Goal: Obtain resource: Download file/media

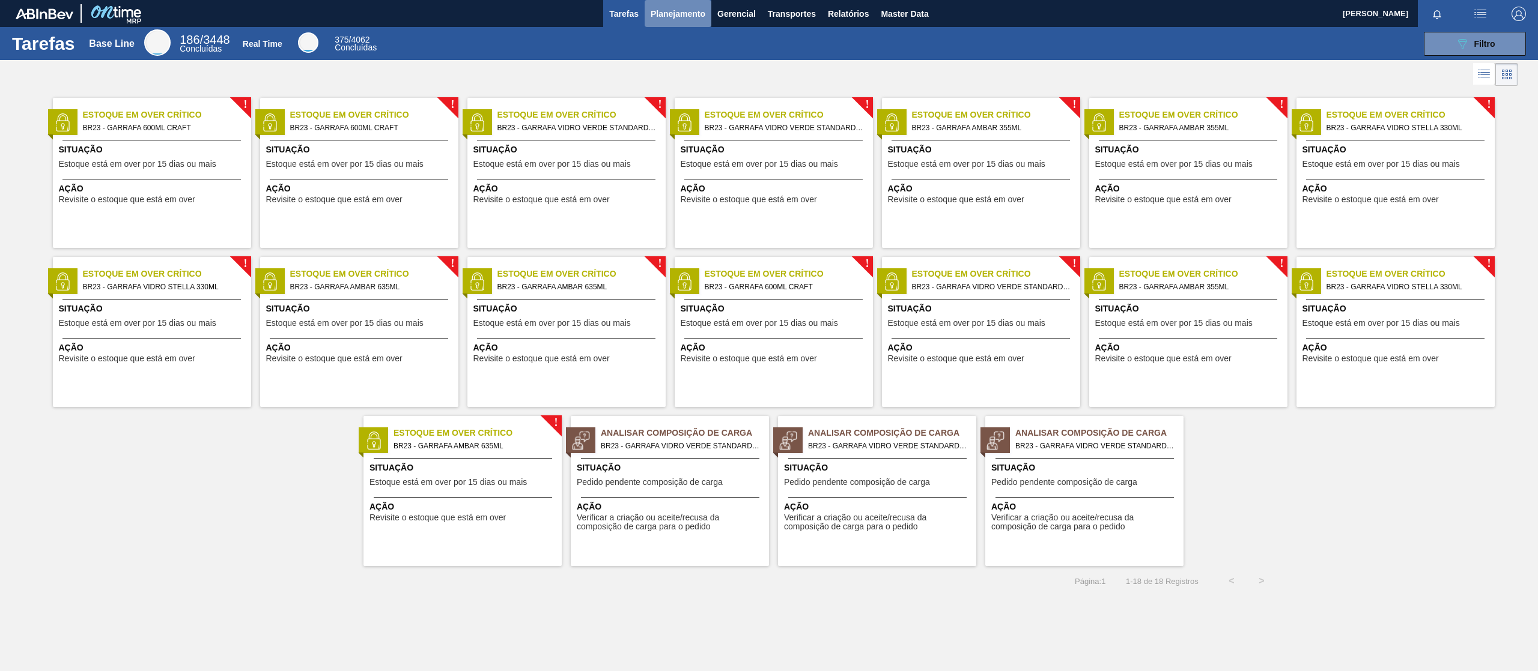
click at [671, 7] on span "Planejamento" at bounding box center [677, 14] width 55 height 14
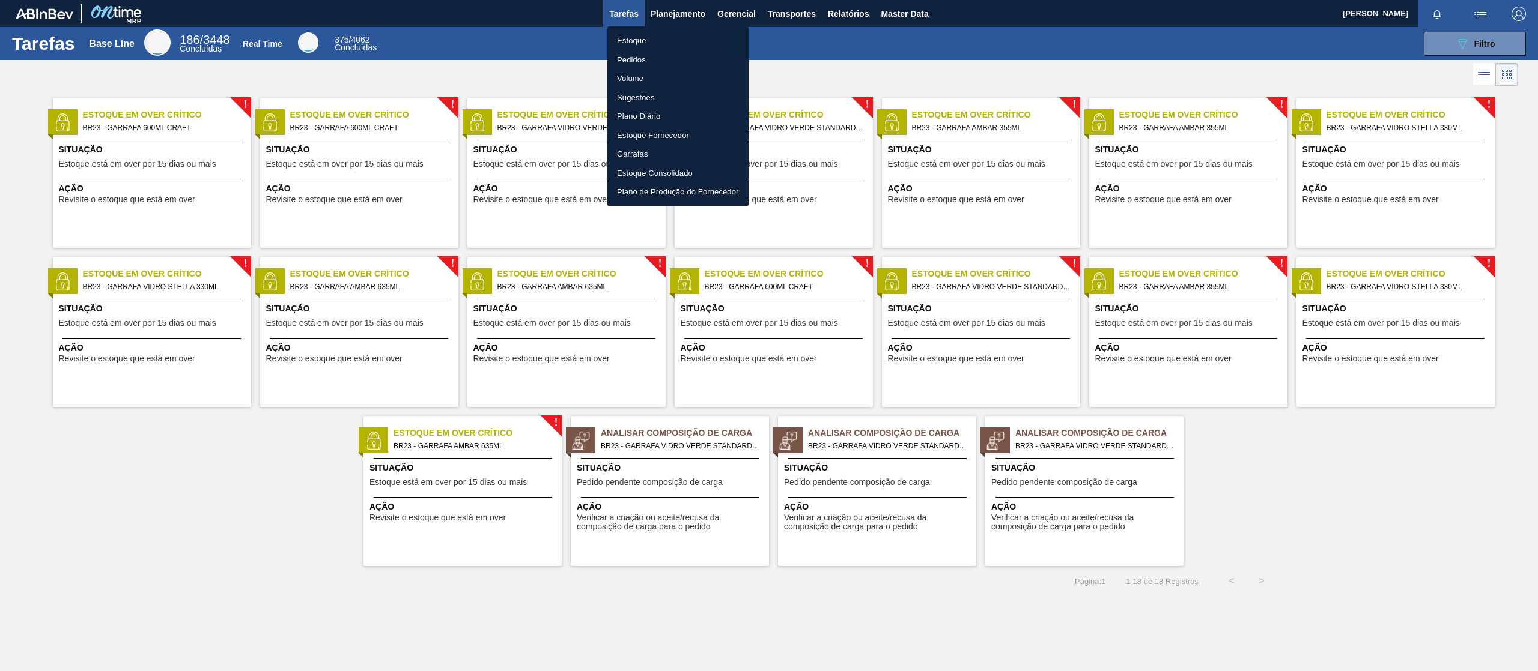
click at [637, 59] on li "Pedidos" at bounding box center [677, 59] width 141 height 19
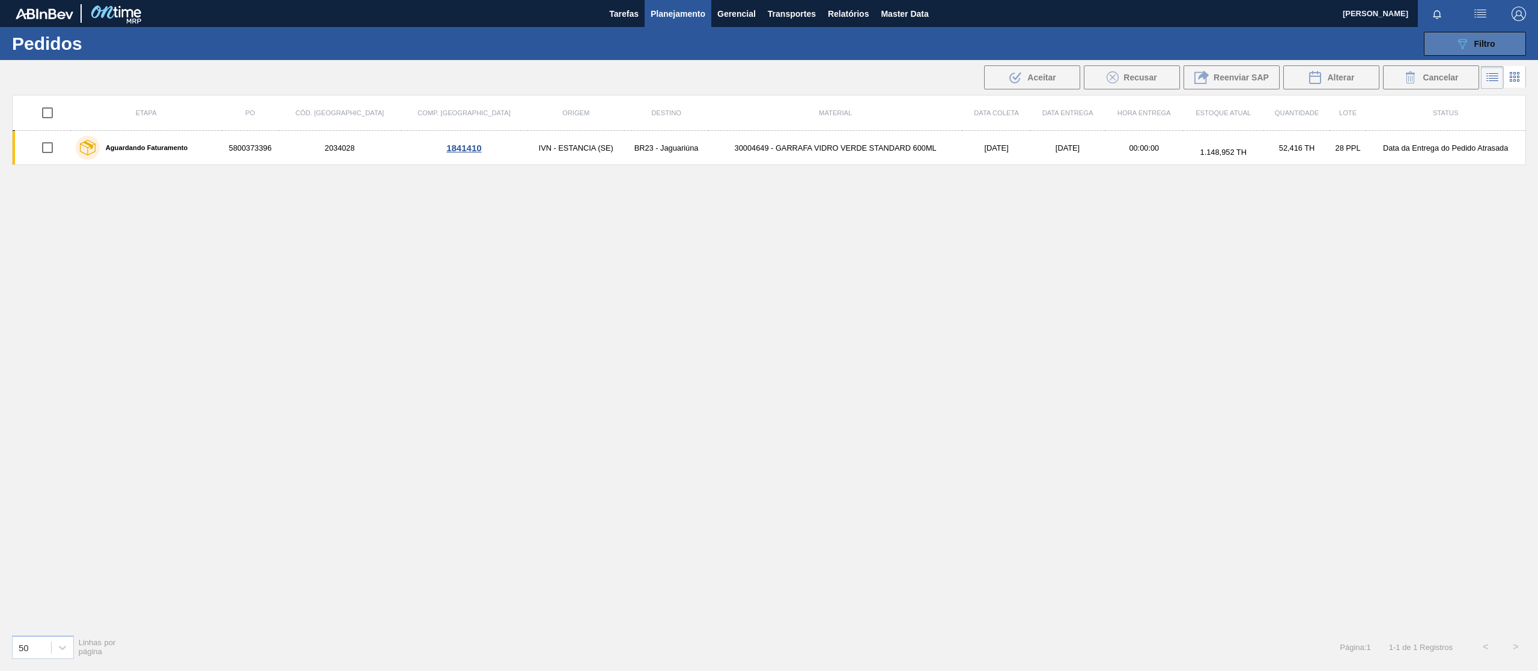
click at [1438, 42] on button "089F7B8B-B2A5-4AFE-B5C0-19BA573D28AC Filtro" at bounding box center [1474, 44] width 102 height 24
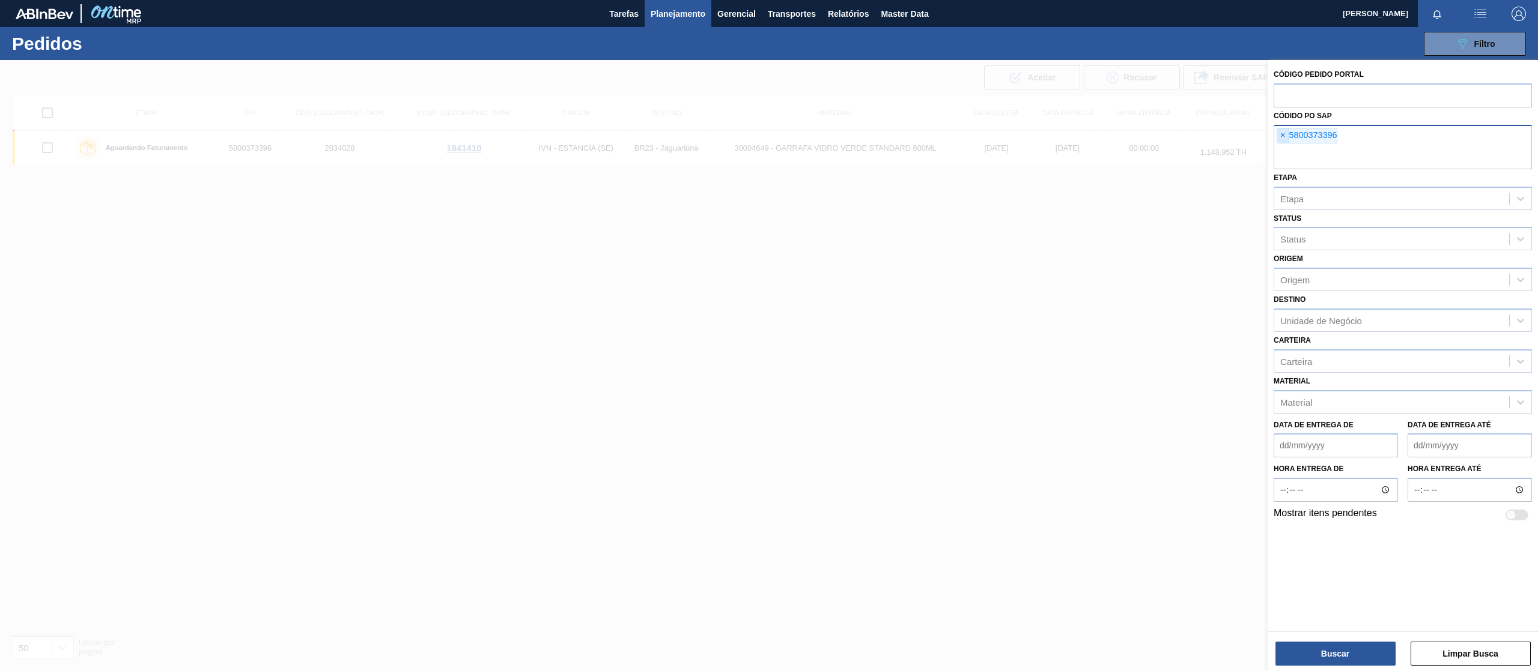
click at [1288, 139] on span "×" at bounding box center [1282, 136] width 11 height 14
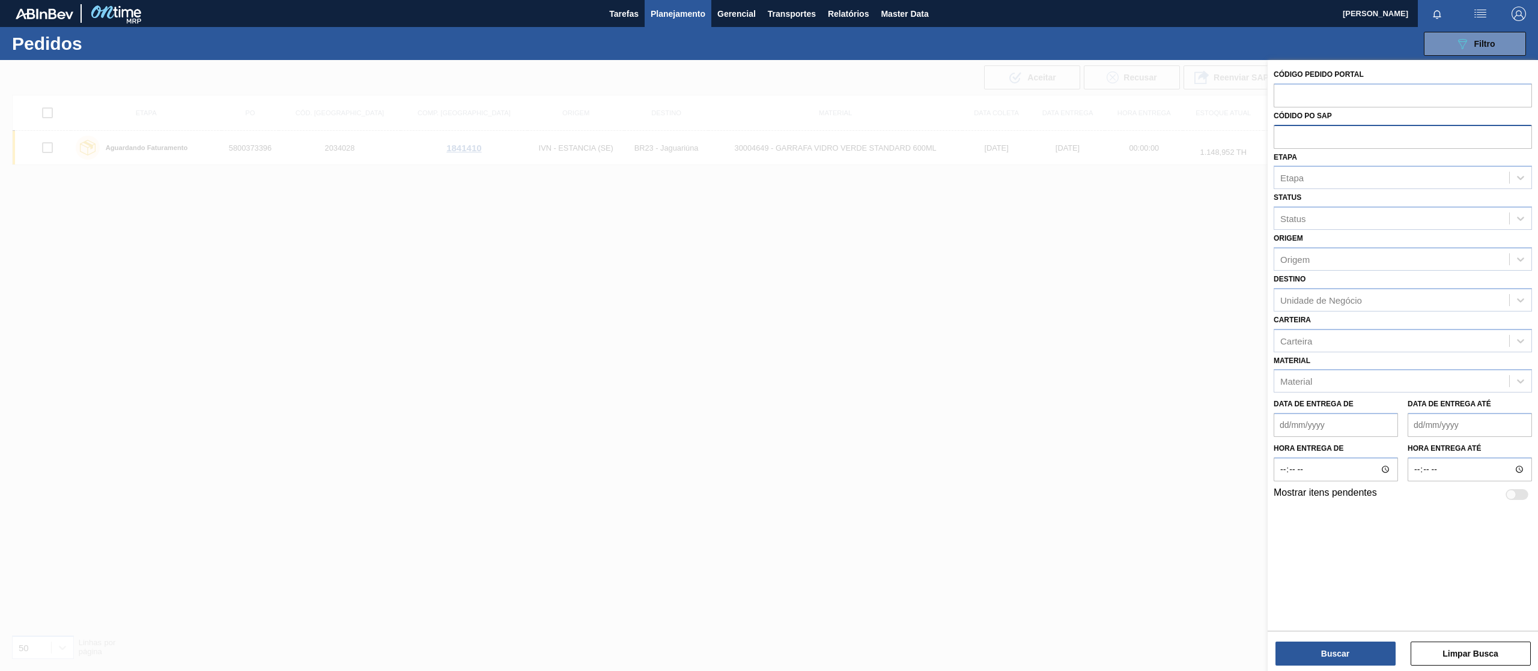
paste input "text"
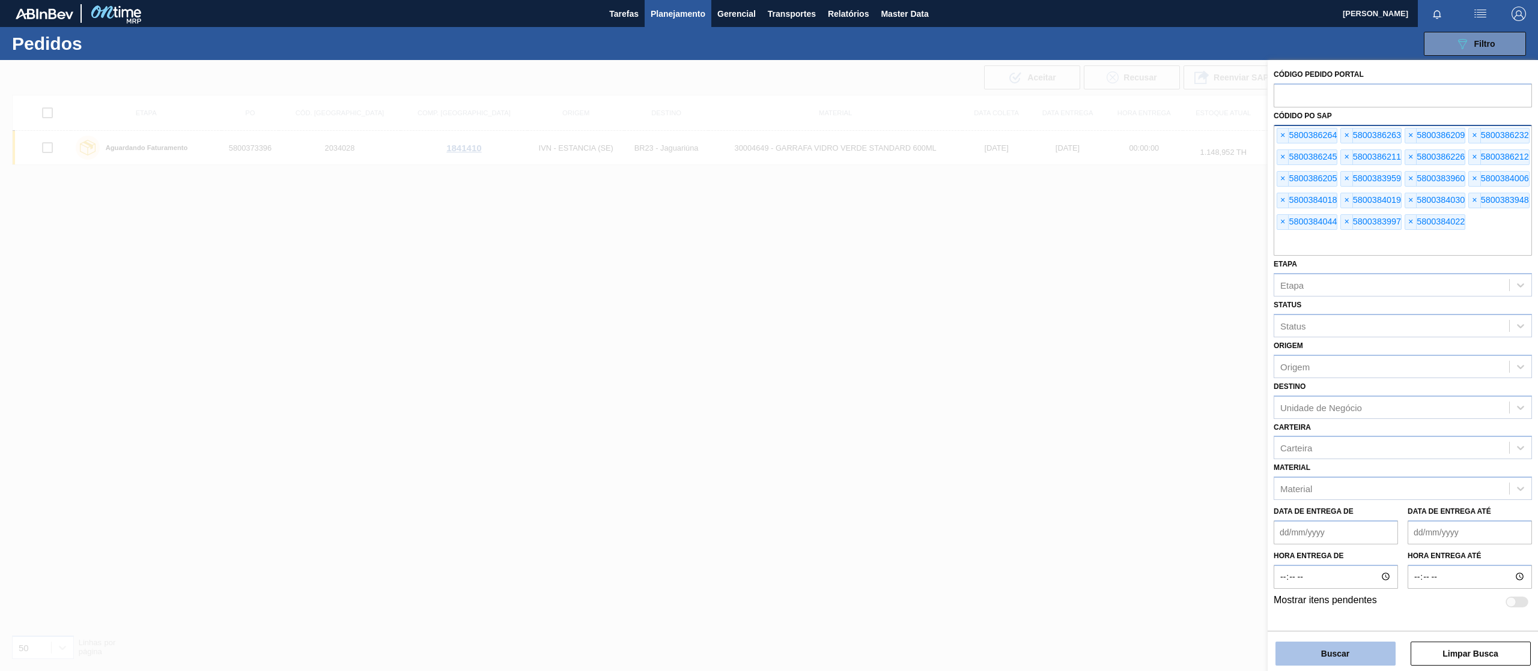
click at [1339, 646] on button "Buscar" at bounding box center [1335, 654] width 120 height 24
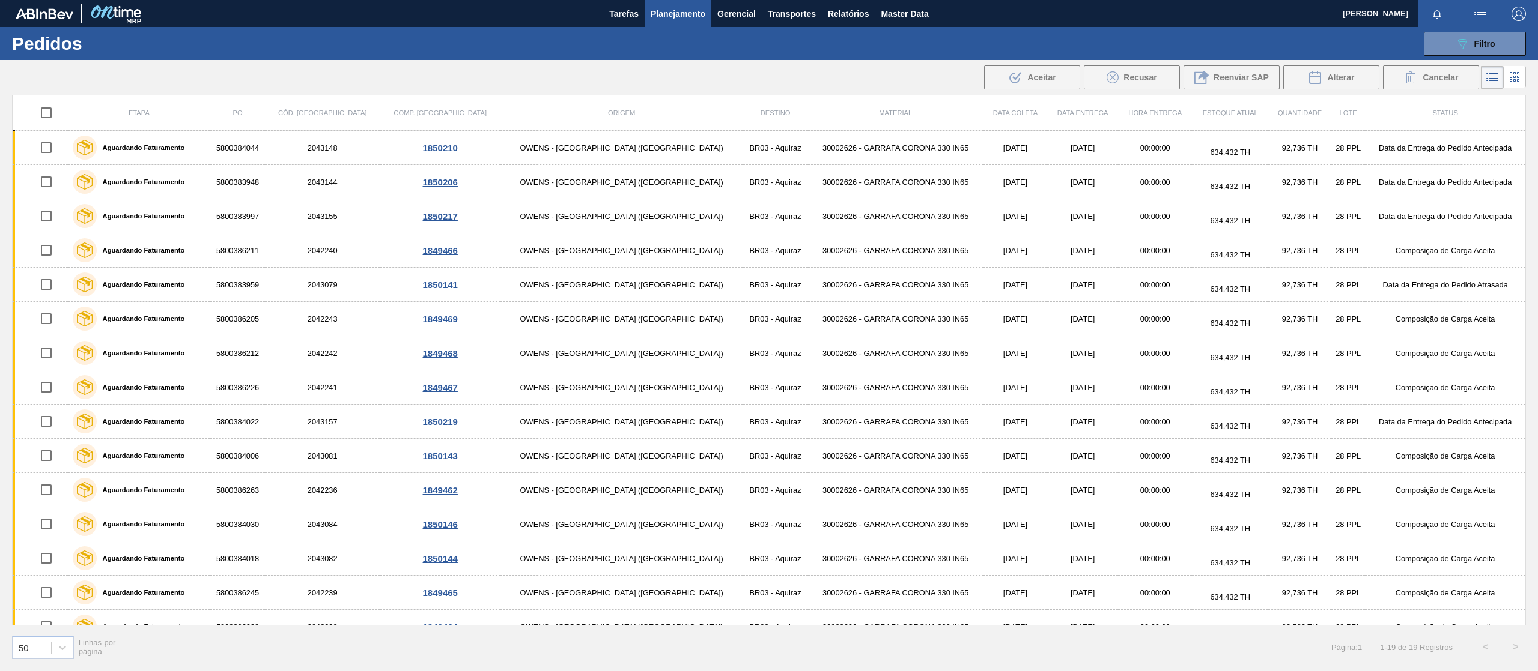
click at [59, 110] on input "checkbox" at bounding box center [46, 112] width 25 height 25
checkbox input "true"
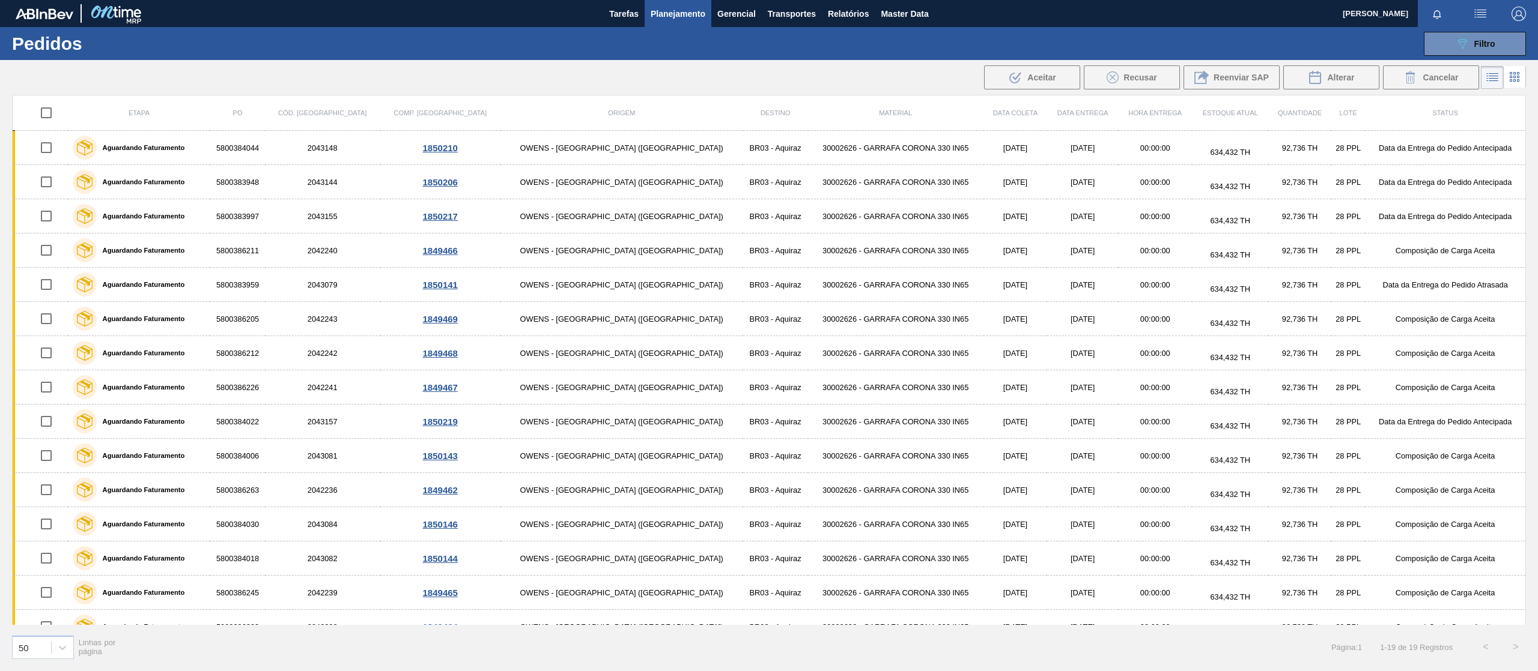
checkbox input "true"
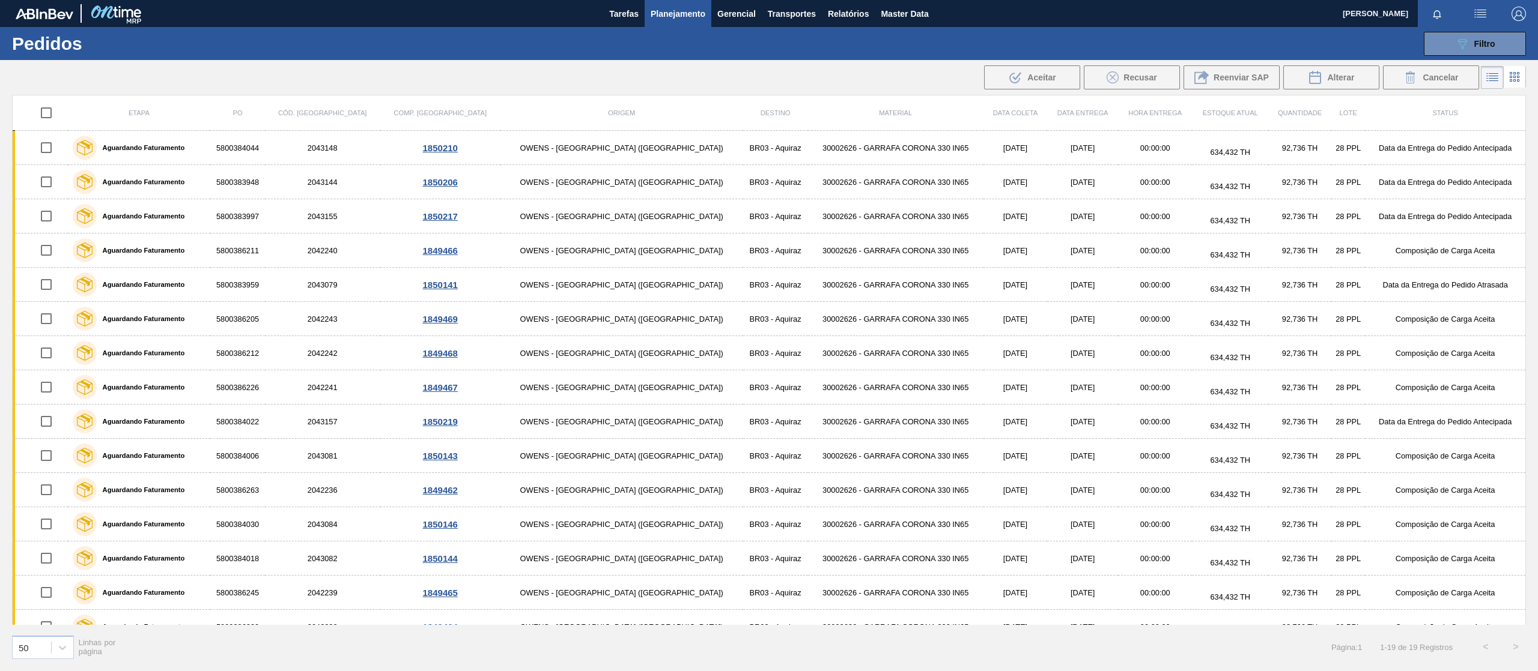
checkbox input "true"
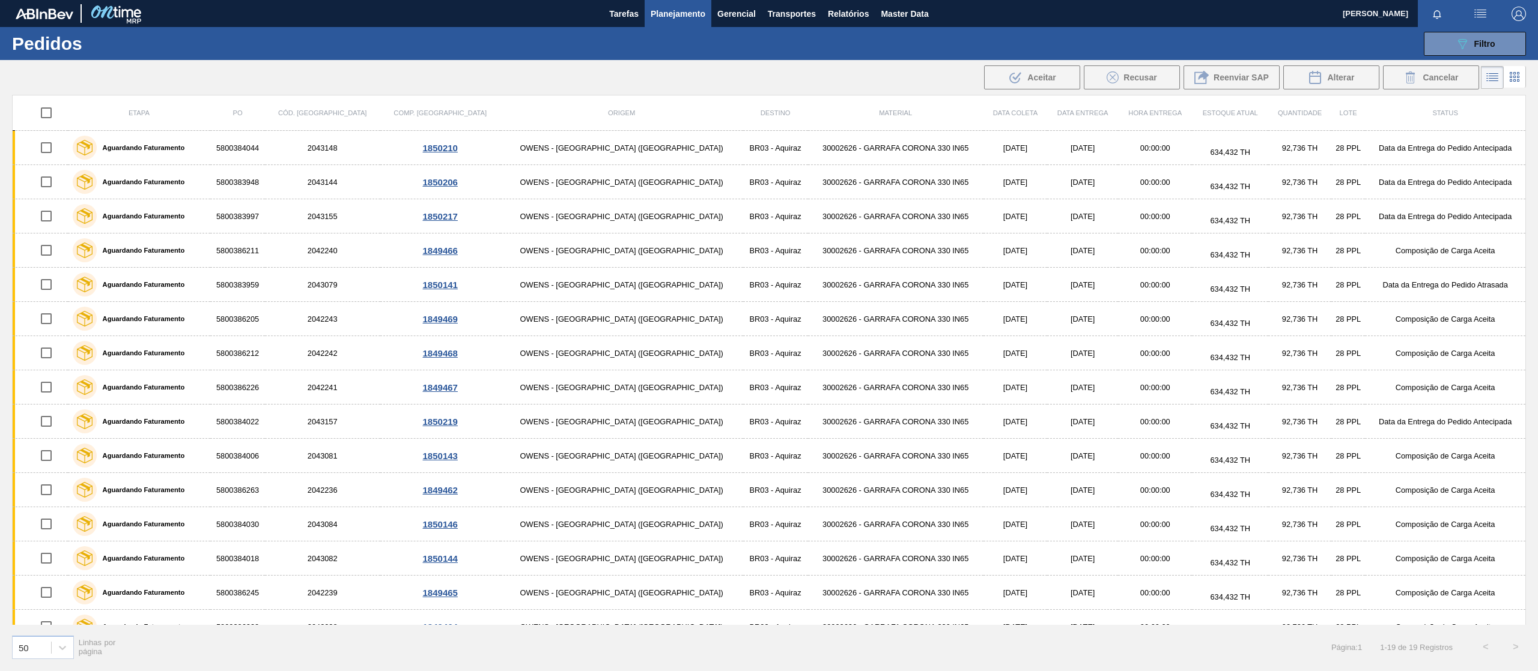
checkbox input "true"
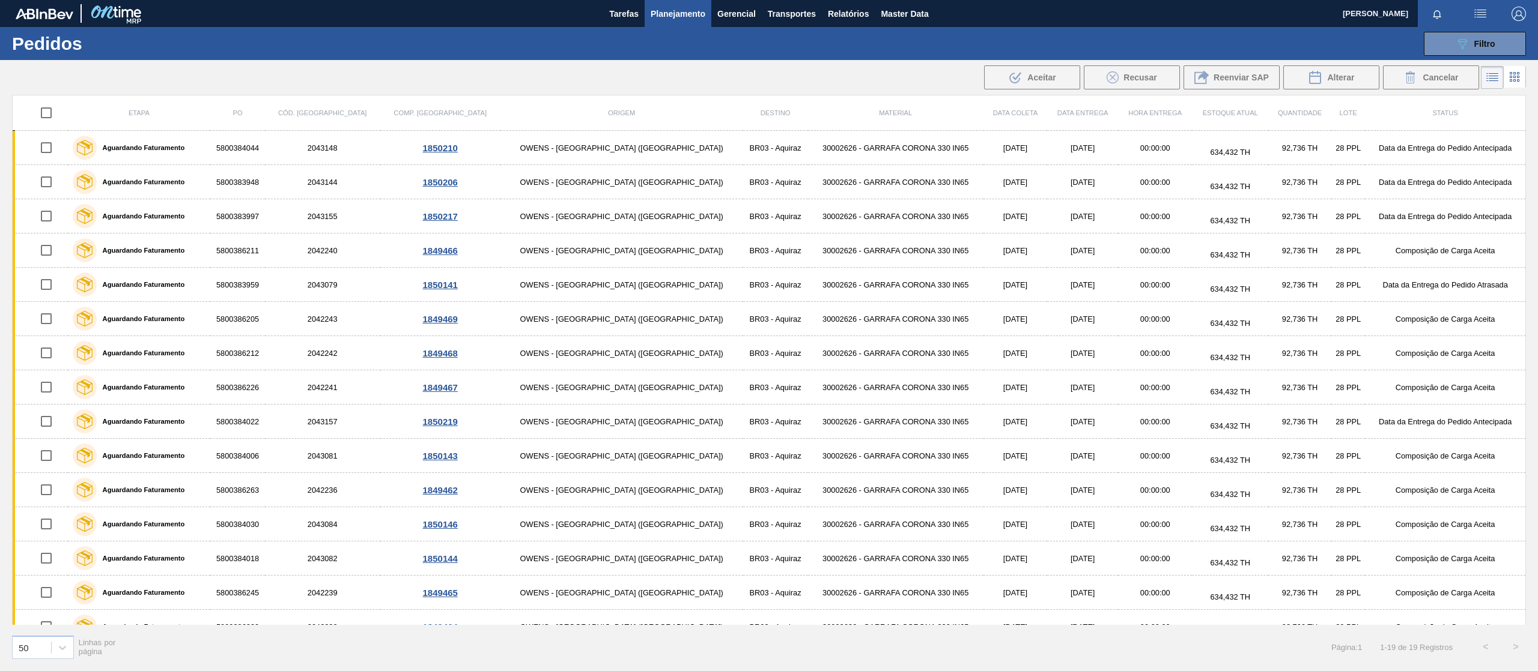
checkbox input "true"
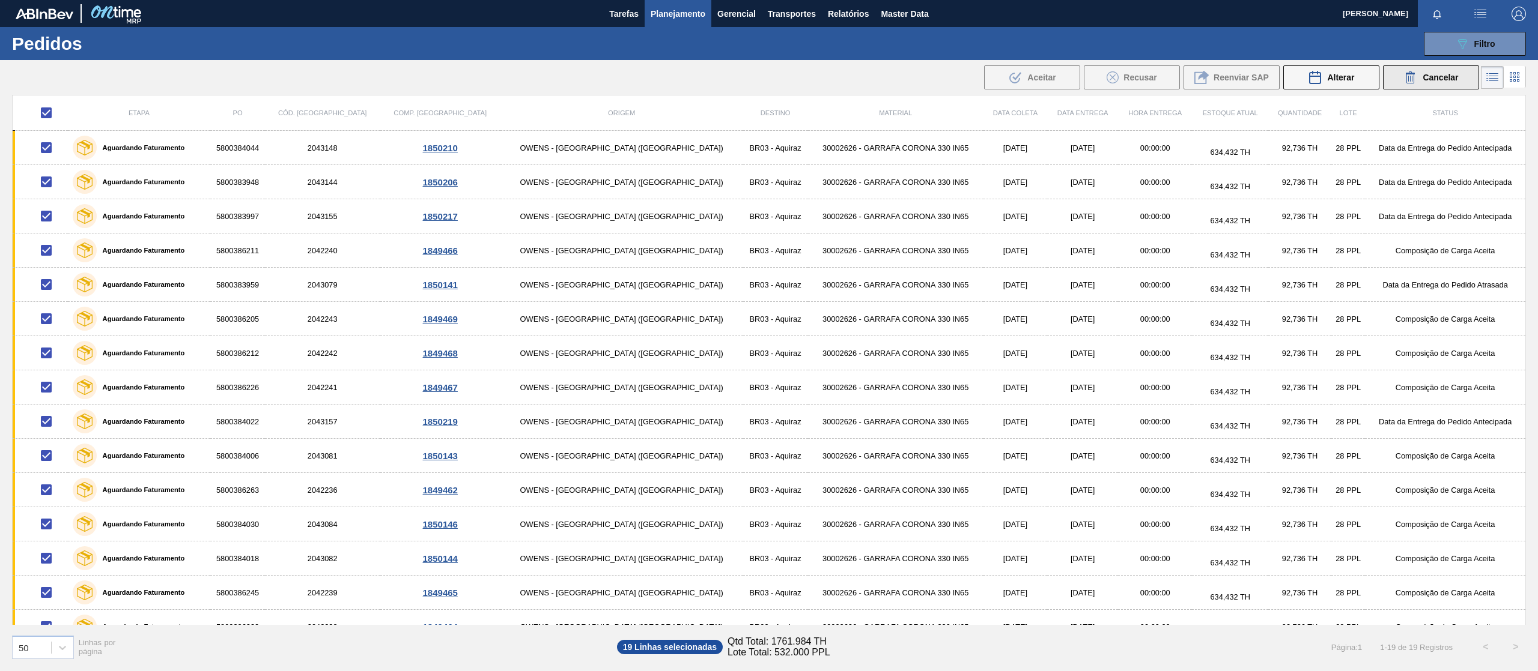
click at [1418, 84] on div "Cancelar" at bounding box center [1430, 77] width 55 height 14
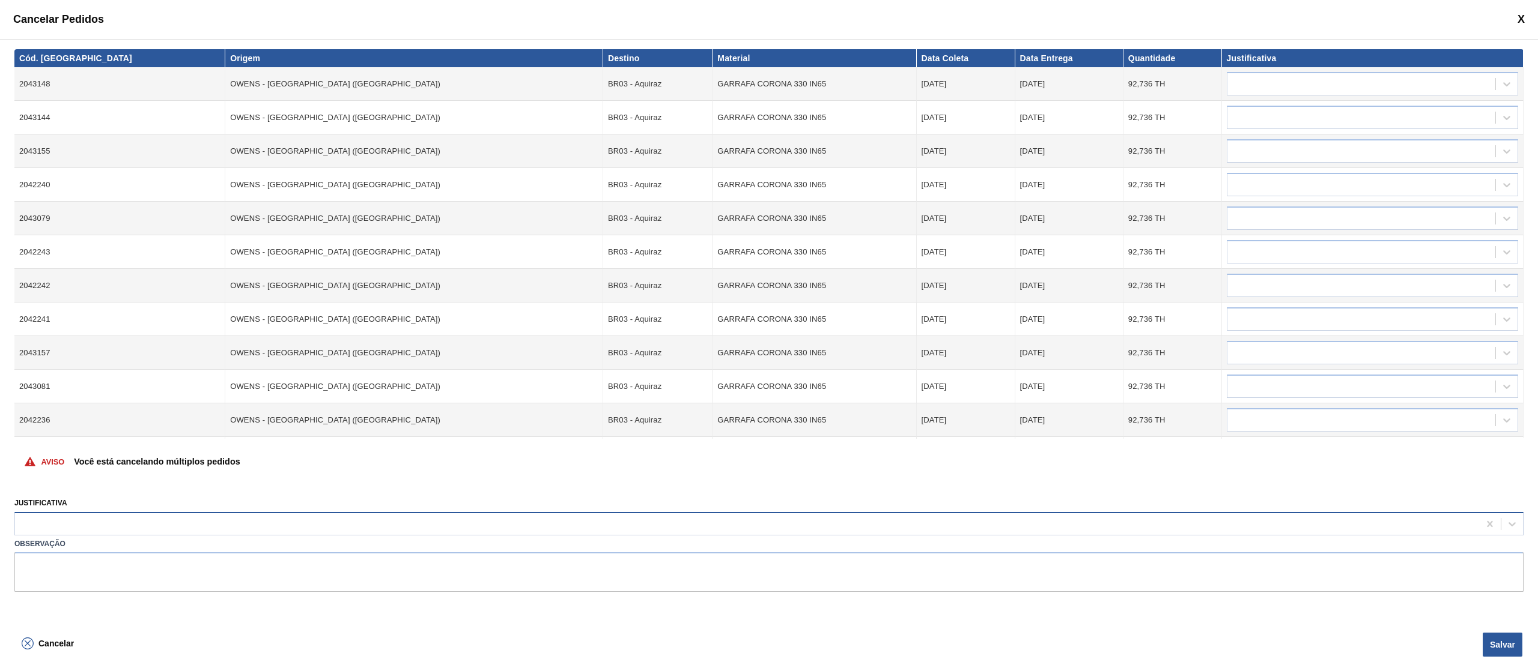
click at [139, 525] on div at bounding box center [747, 523] width 1464 height 17
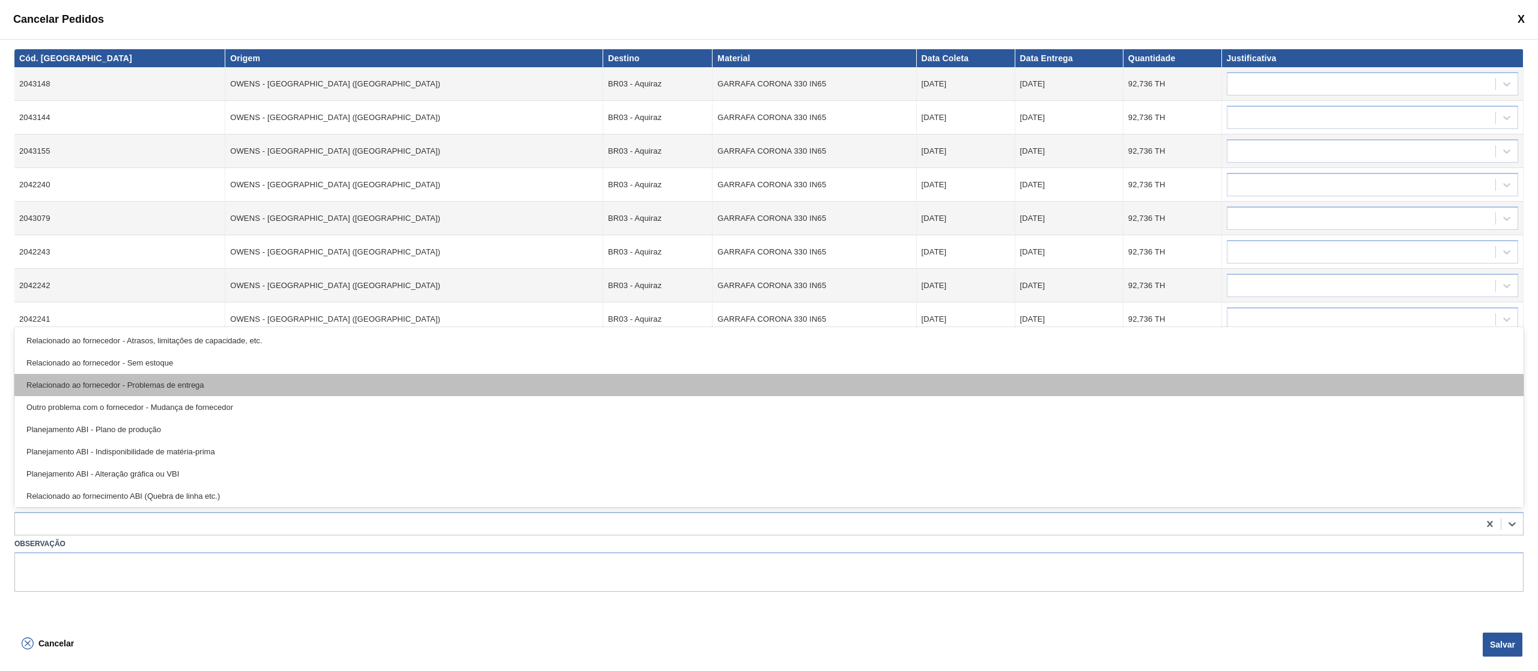
click at [267, 382] on div "Relacionado ao fornecedor - Problemas de entrega" at bounding box center [768, 385] width 1509 height 22
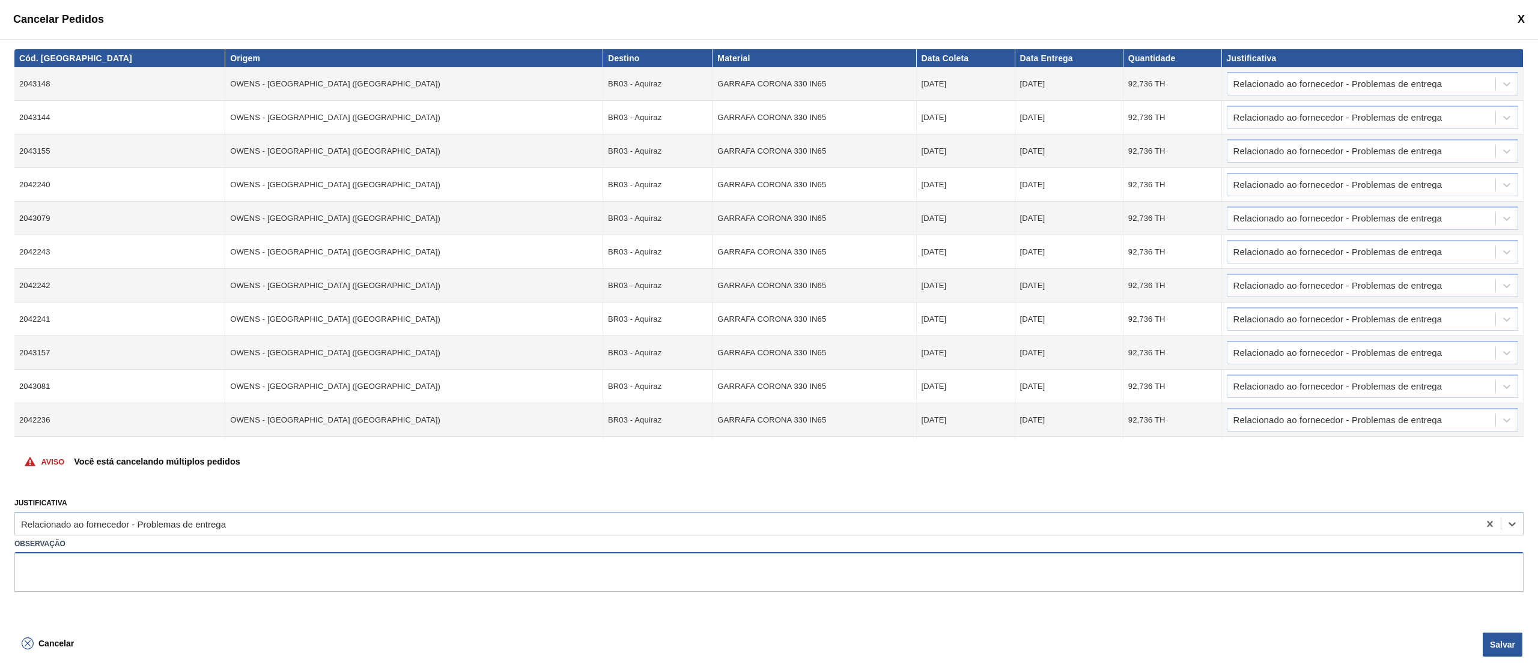
click at [192, 583] on textarea at bounding box center [768, 573] width 1509 height 40
type textarea "Grade de entrega estourada"
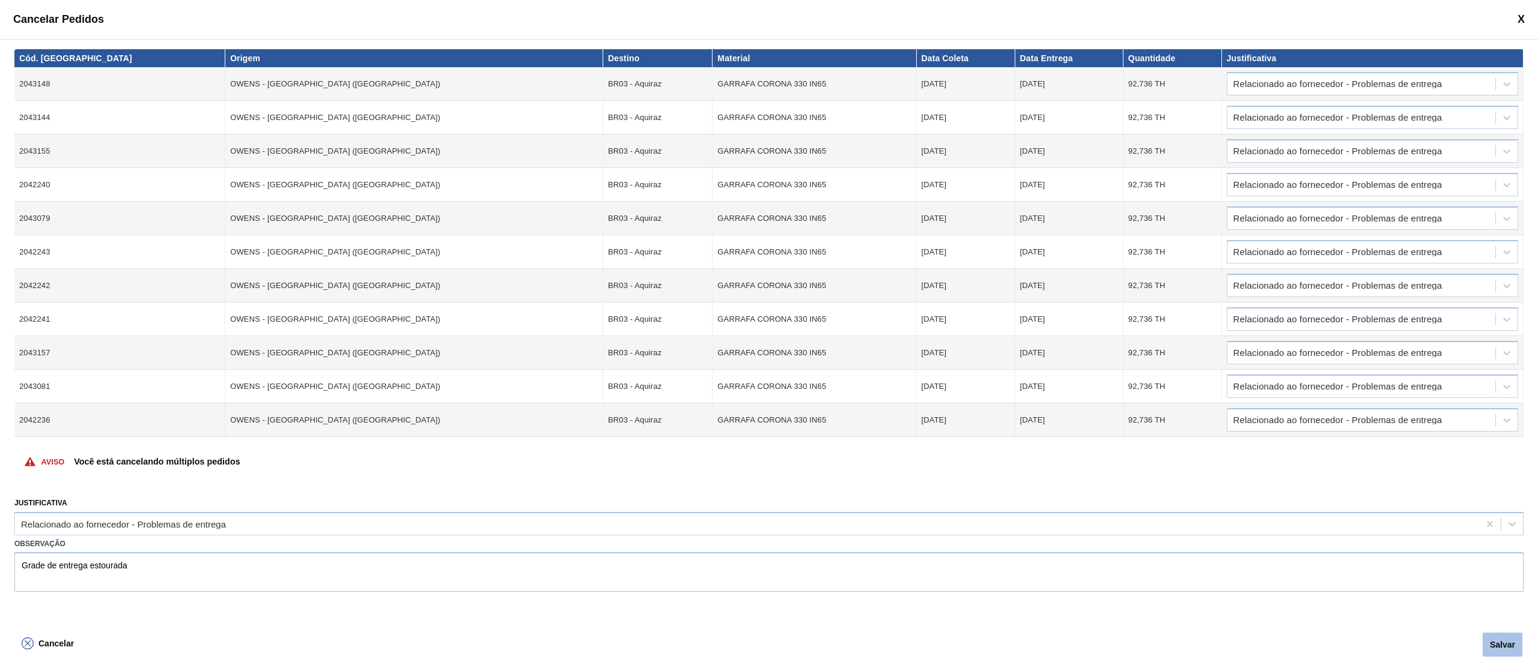
click at [1490, 637] on button "Salvar" at bounding box center [1502, 645] width 40 height 24
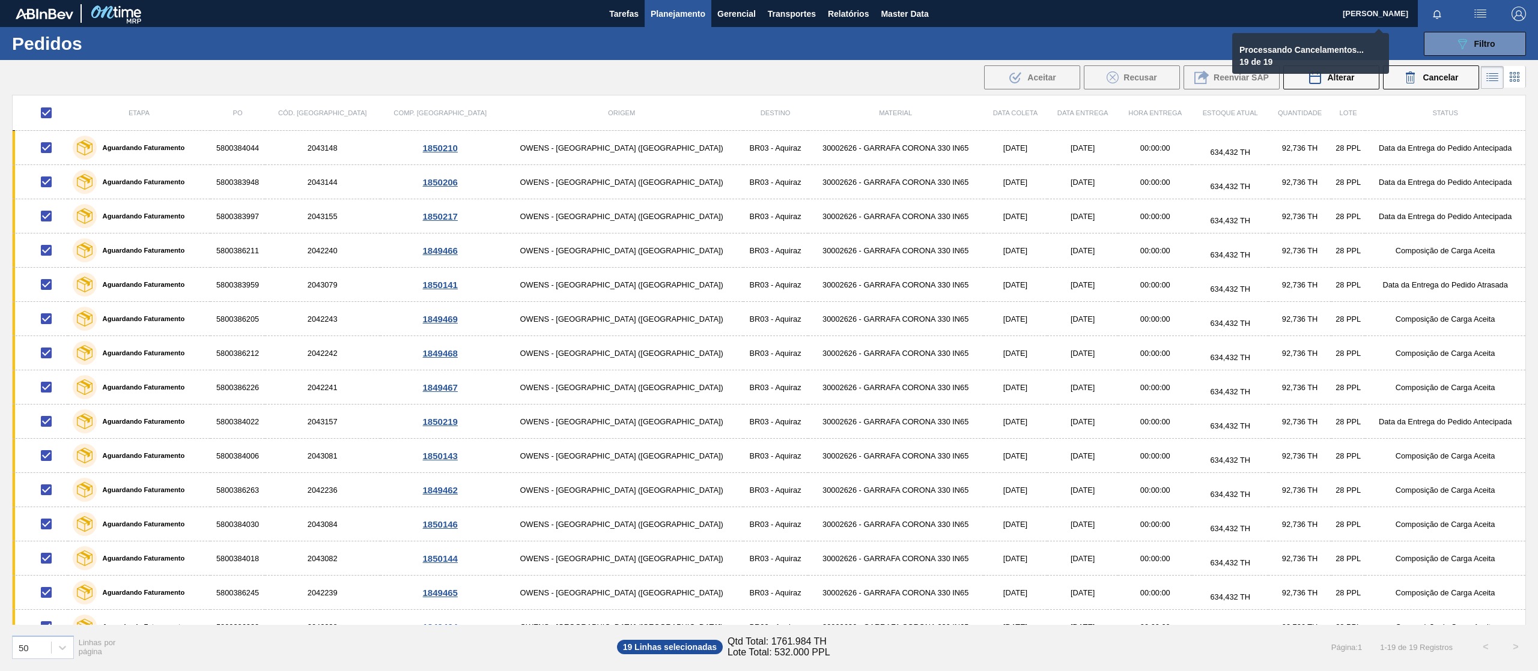
checkbox input "false"
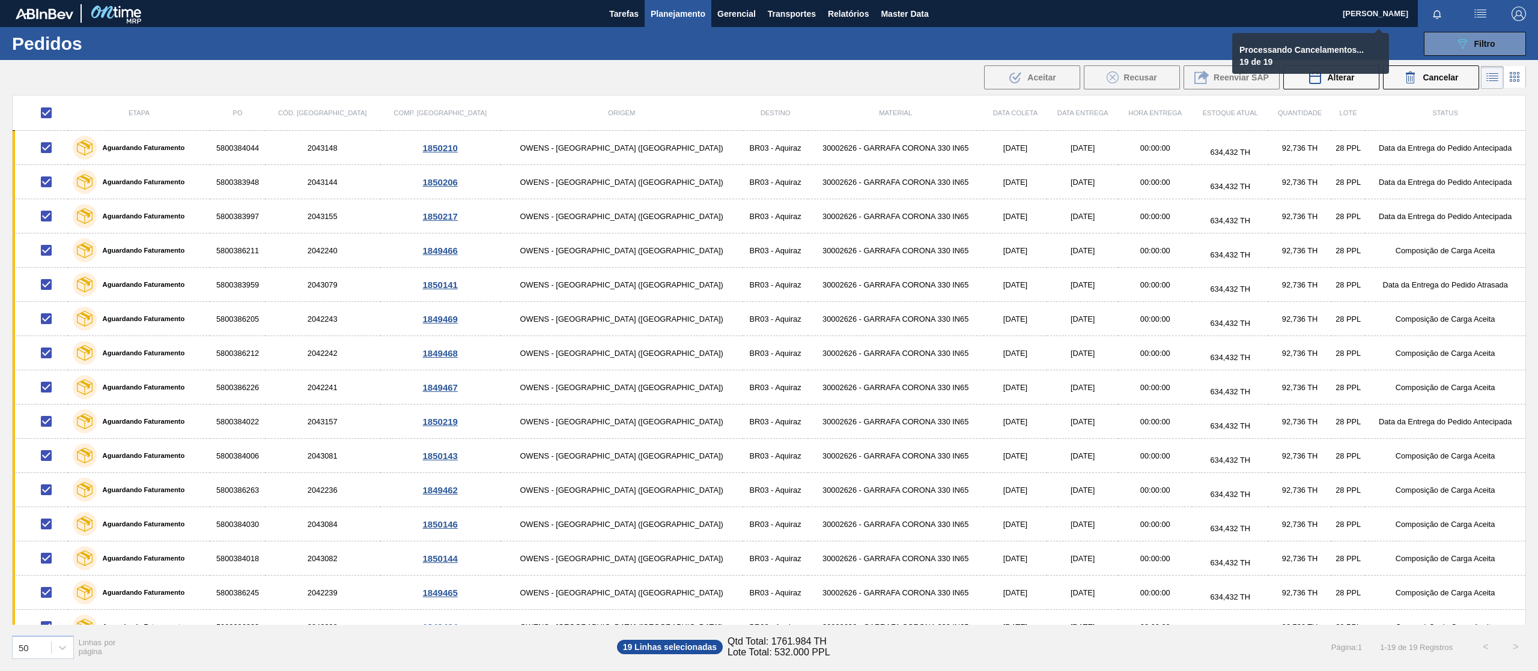
checkbox input "false"
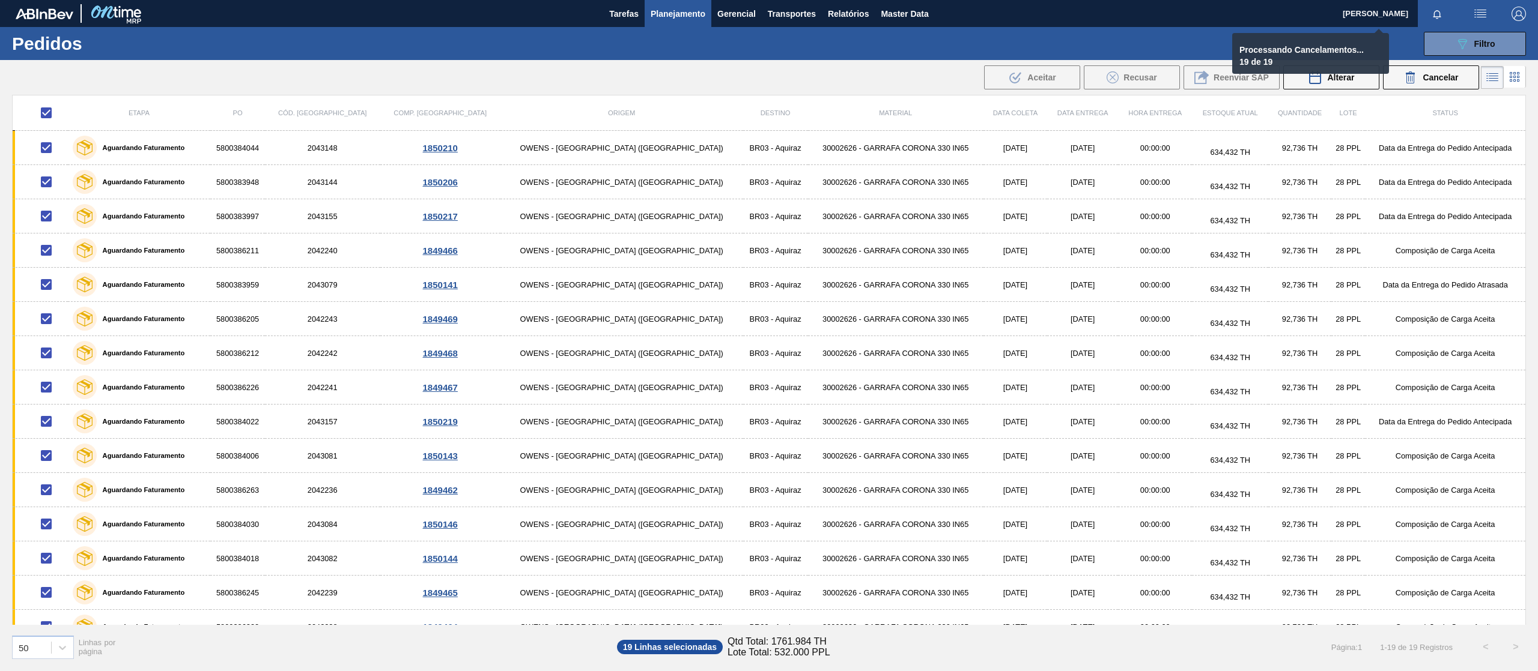
checkbox input "false"
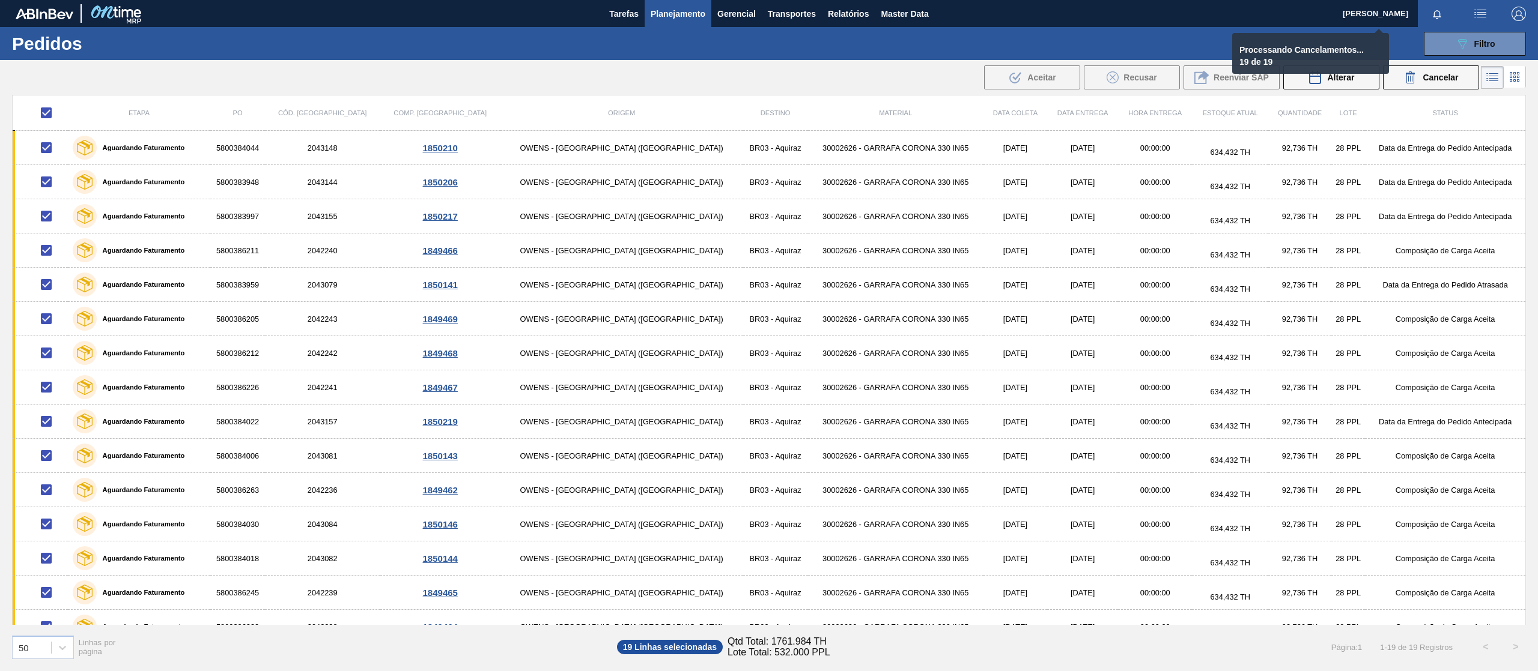
checkbox input "false"
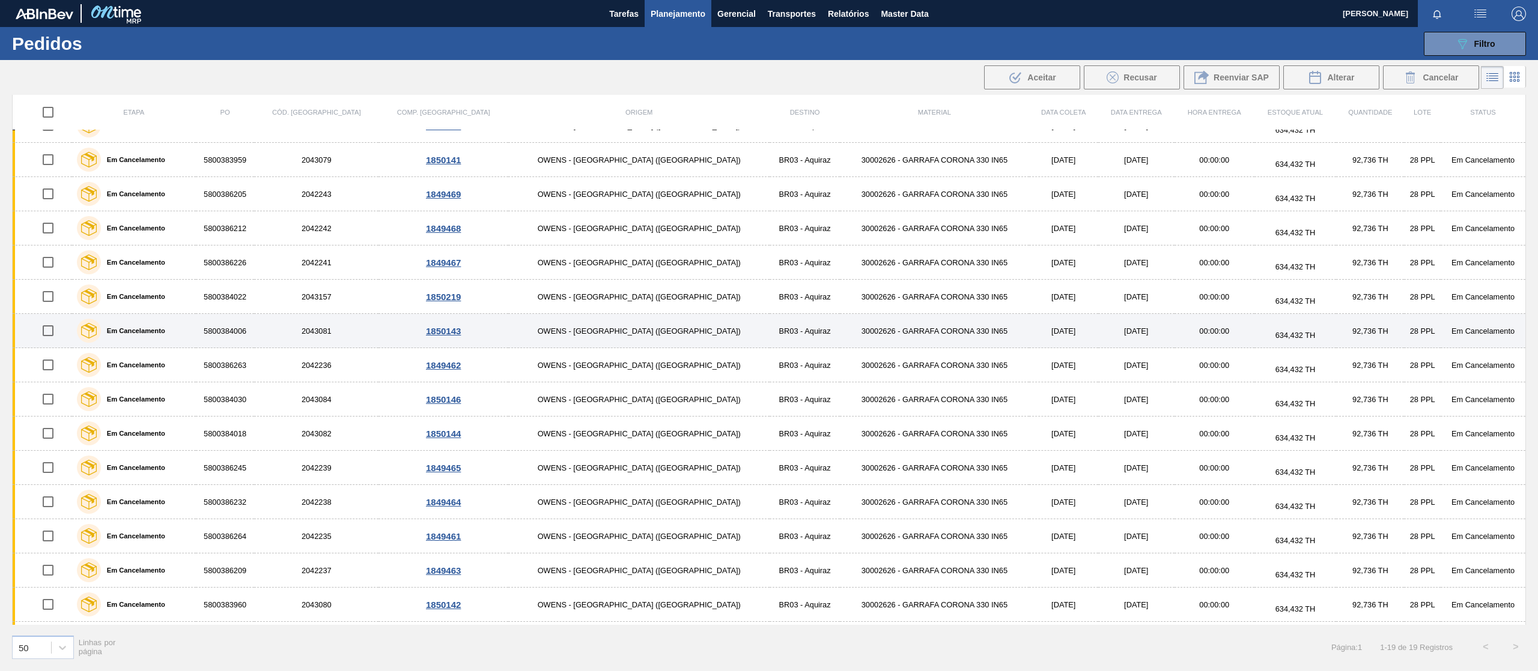
scroll to position [160, 0]
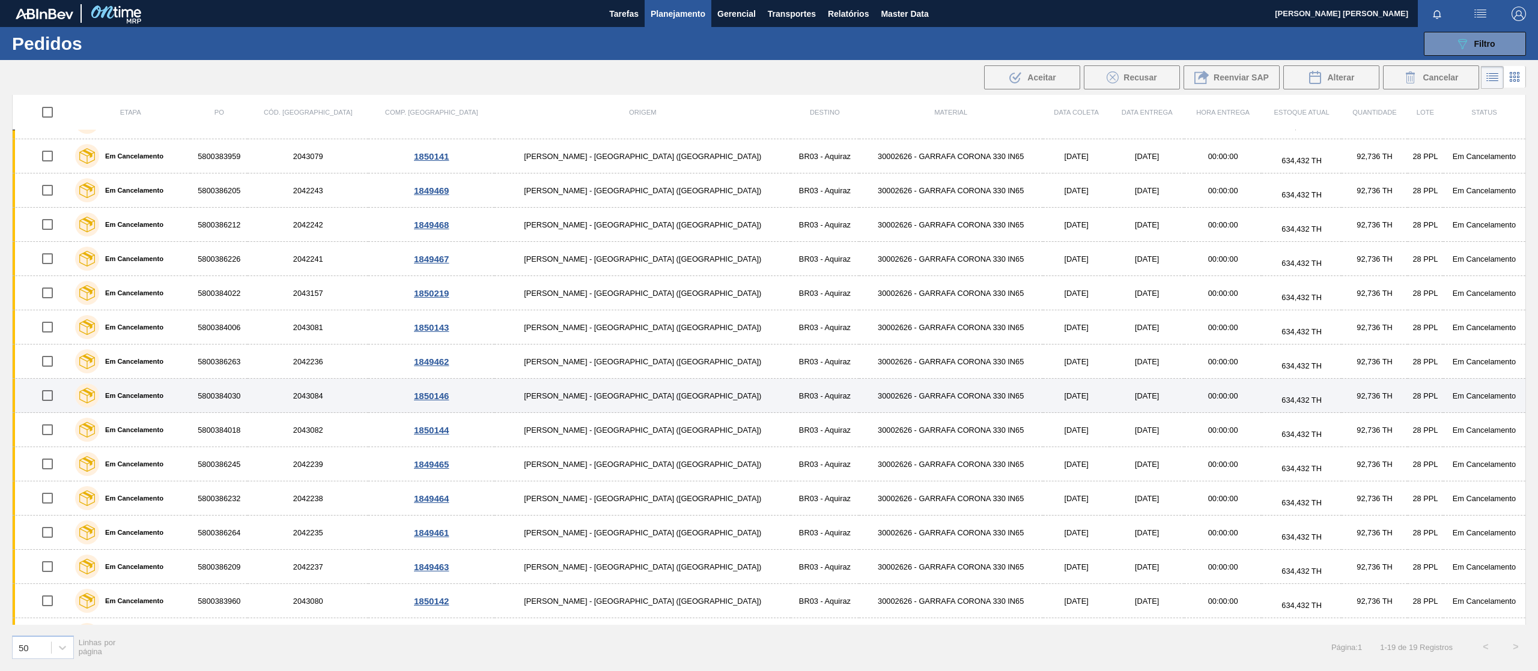
scroll to position [160, 0]
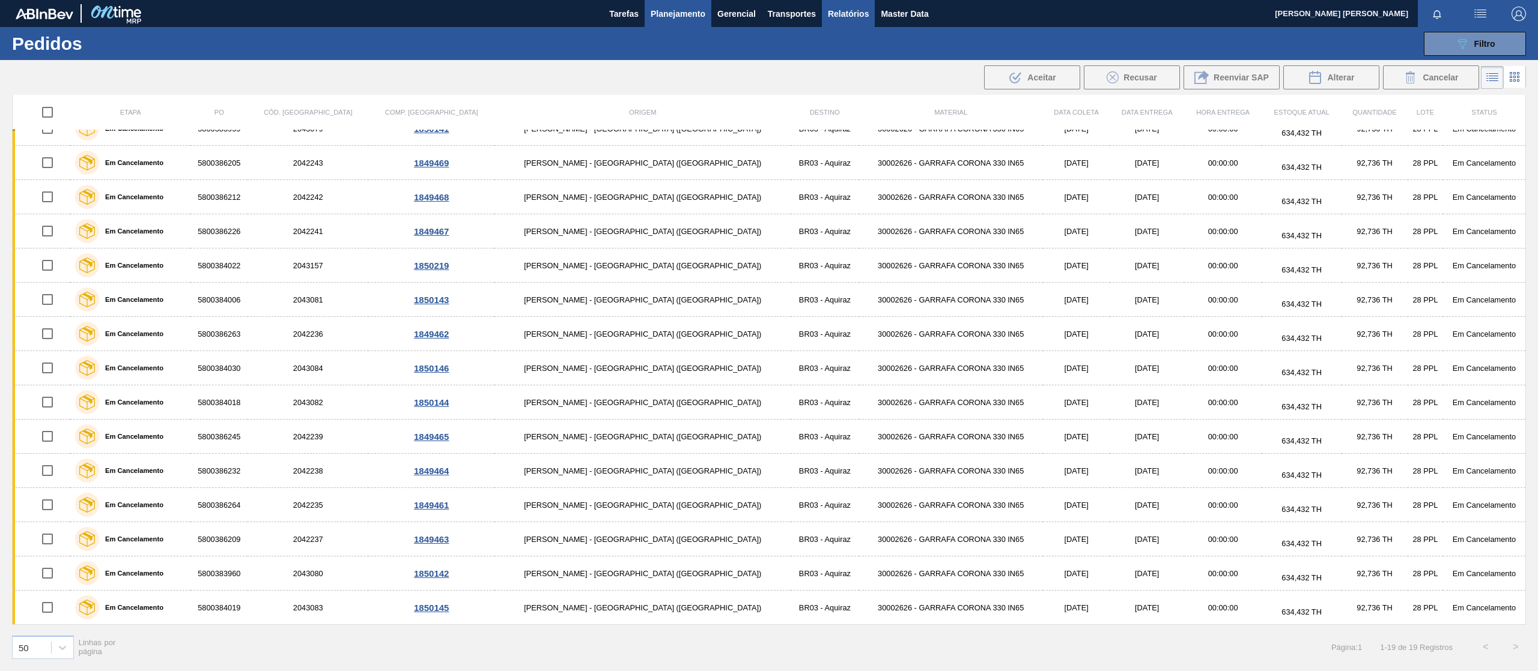
click at [846, 16] on span "Relatórios" at bounding box center [848, 14] width 41 height 14
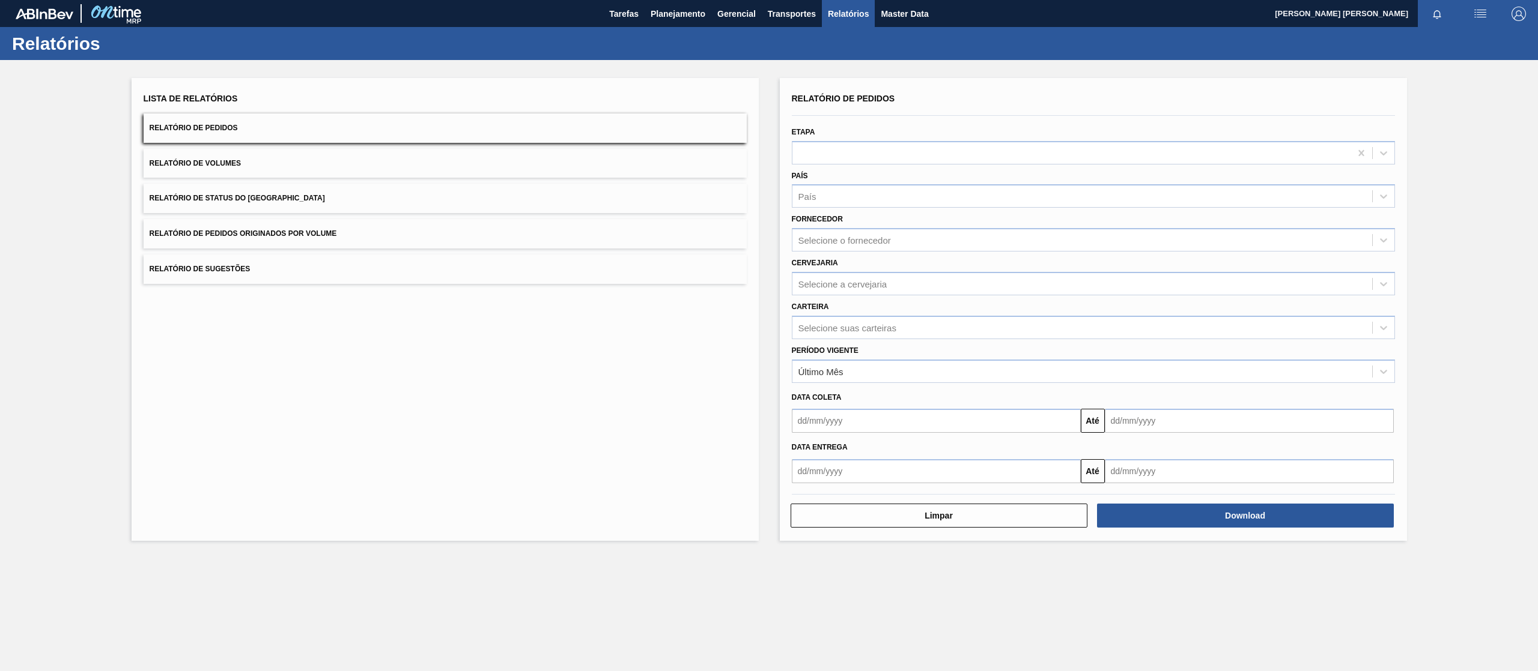
click at [330, 249] on div "Lista de Relatórios Relatório de Pedidos Relatório de Volumes Relatório de Stat…" at bounding box center [445, 187] width 603 height 194
click at [369, 232] on button "Relatório de Pedidos Originados por Volume" at bounding box center [445, 233] width 603 height 29
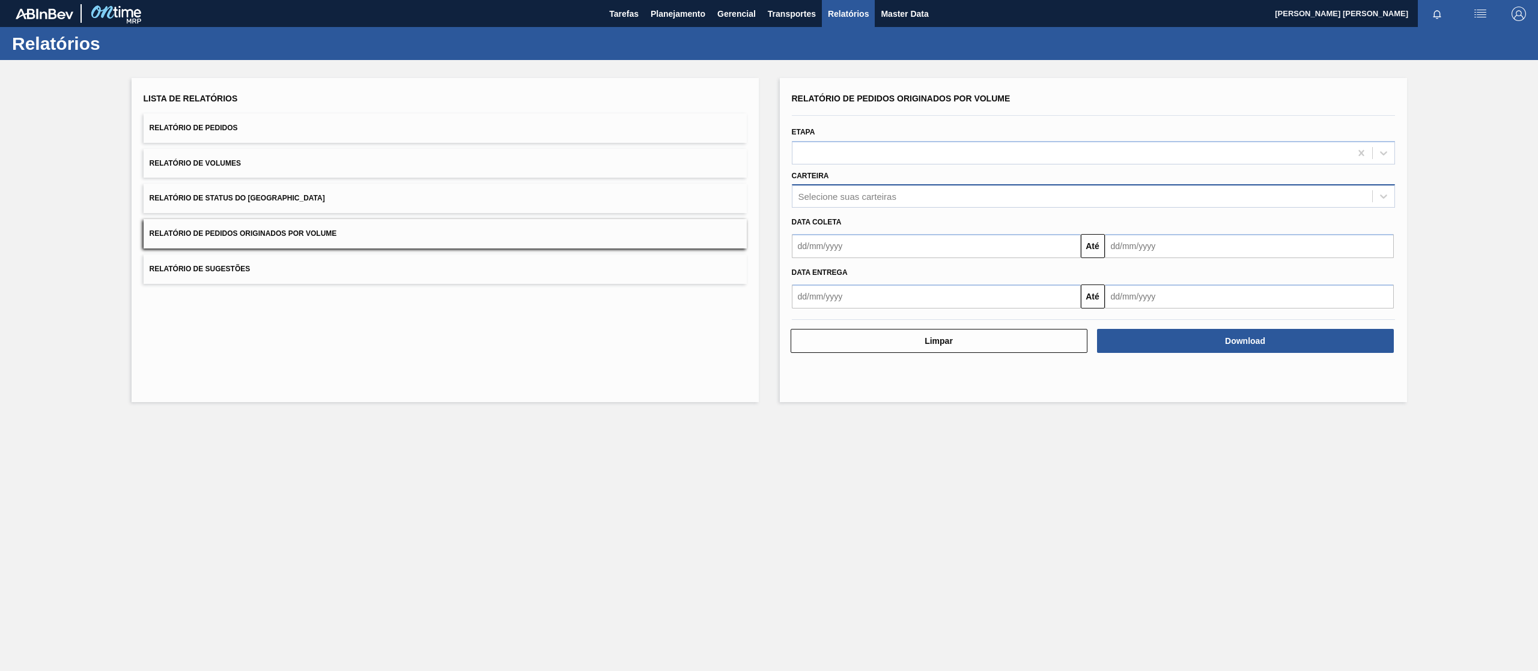
click at [875, 196] on div "Selecione suas carteiras" at bounding box center [847, 197] width 98 height 10
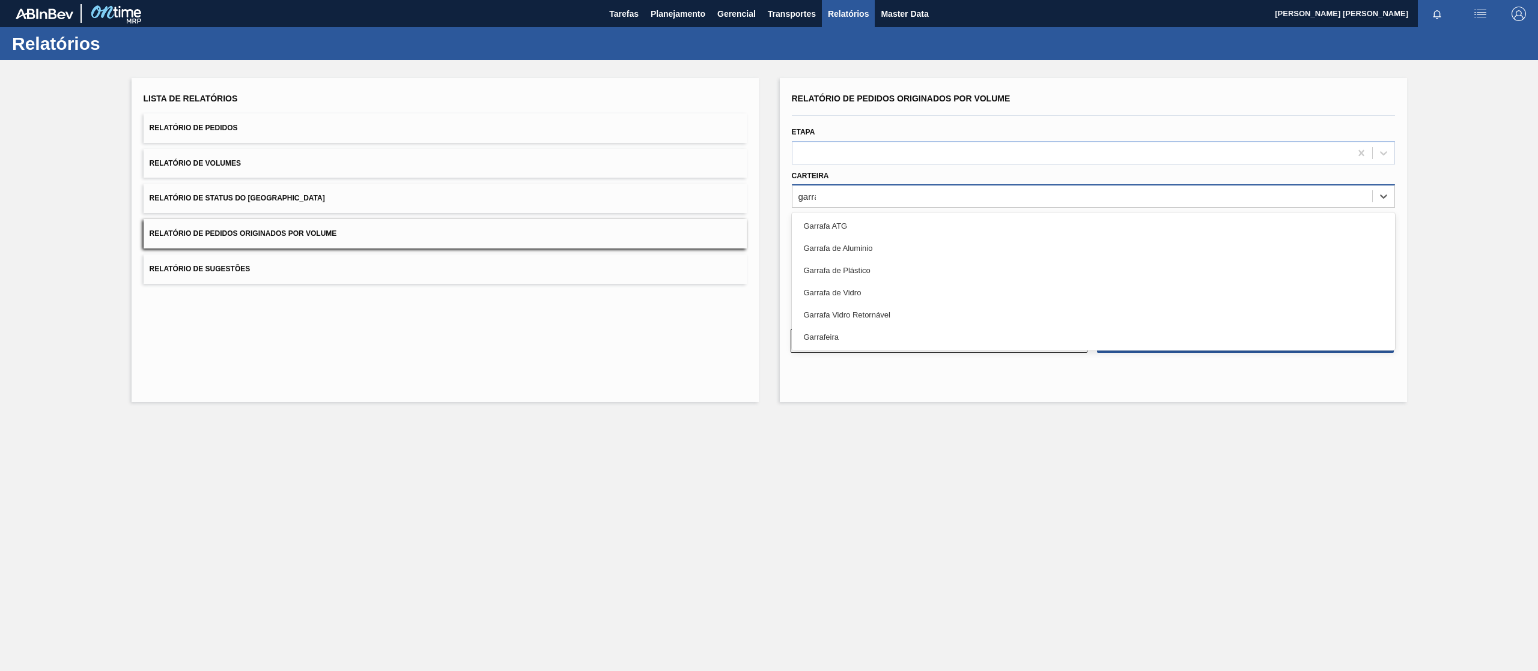
type input "garraf"
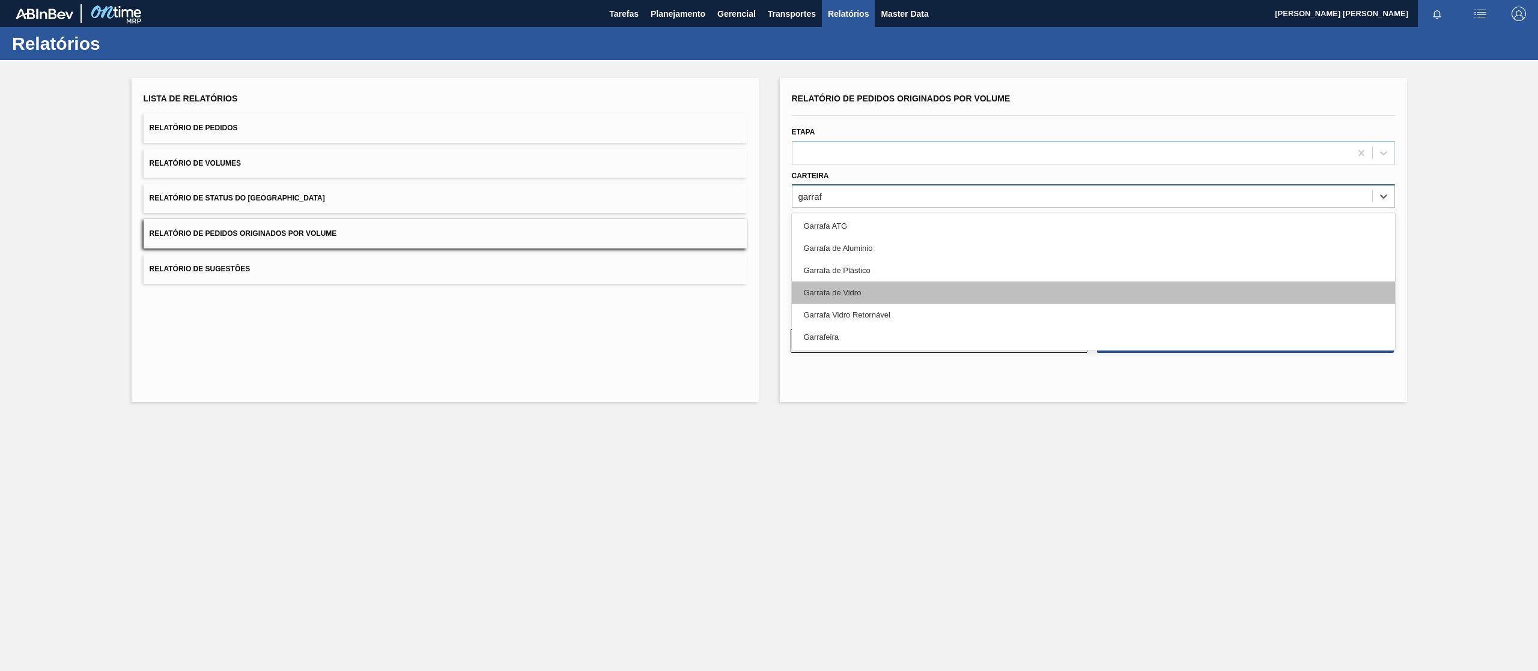
click at [867, 287] on div "Garrafa de Vidro" at bounding box center [1093, 293] width 603 height 22
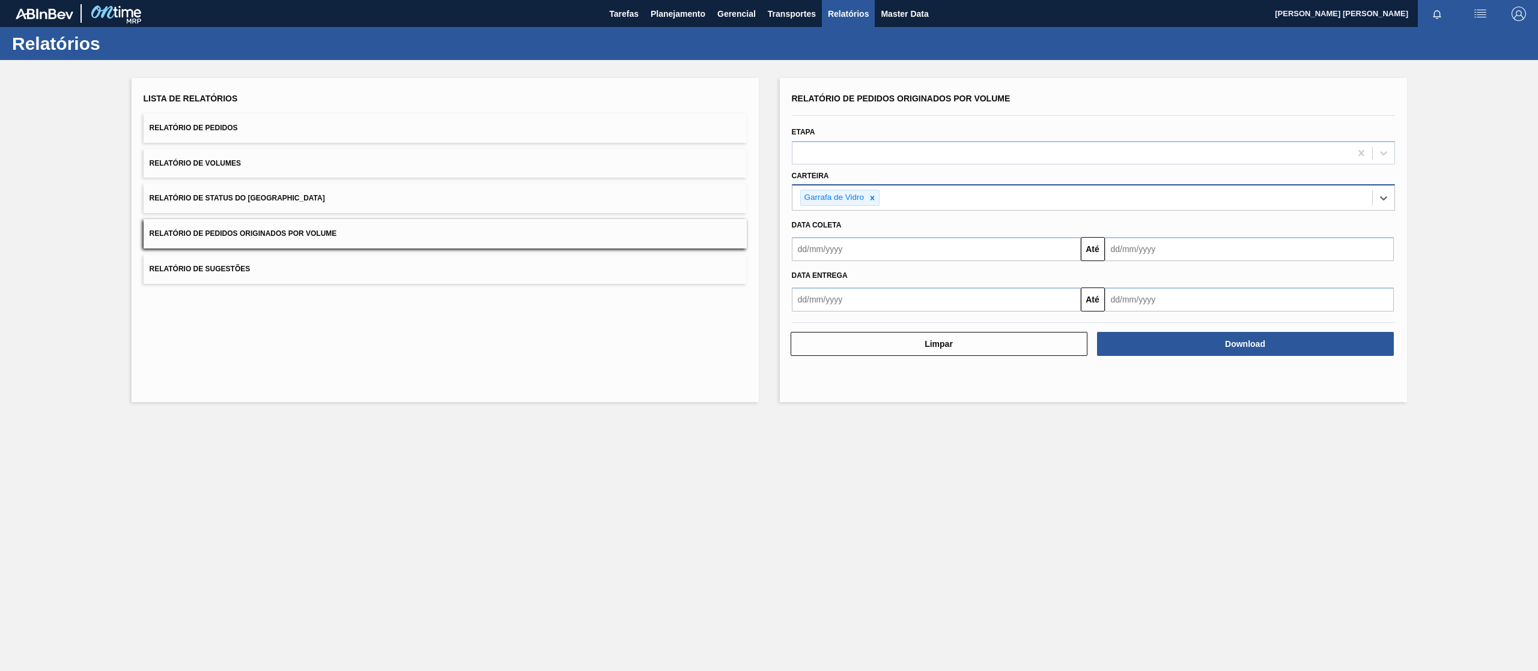
drag, startPoint x: 921, startPoint y: 244, endPoint x: 912, endPoint y: 251, distance: 11.5
click at [920, 244] on input "text" at bounding box center [936, 249] width 289 height 24
drag, startPoint x: 808, startPoint y: 269, endPoint x: 802, endPoint y: 280, distance: 12.1
click at [808, 269] on div "outubro 2025 dom seg ter qua qui sex sab" at bounding box center [864, 285] width 144 height 35
click at [803, 281] on button "Previous Month" at bounding box center [802, 278] width 8 height 8
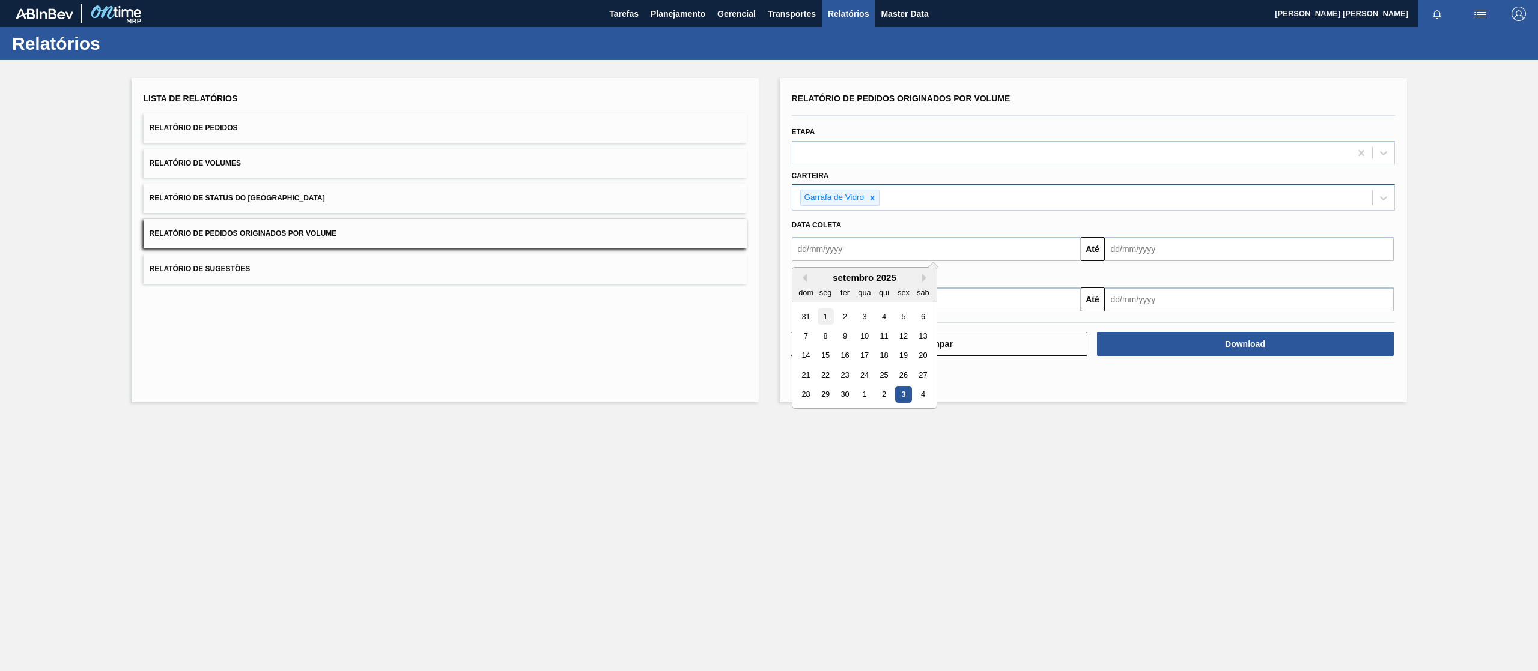
click at [828, 315] on div "1" at bounding box center [825, 317] width 16 height 16
type input "[DATE]"
click at [1147, 245] on input "text" at bounding box center [1249, 249] width 289 height 24
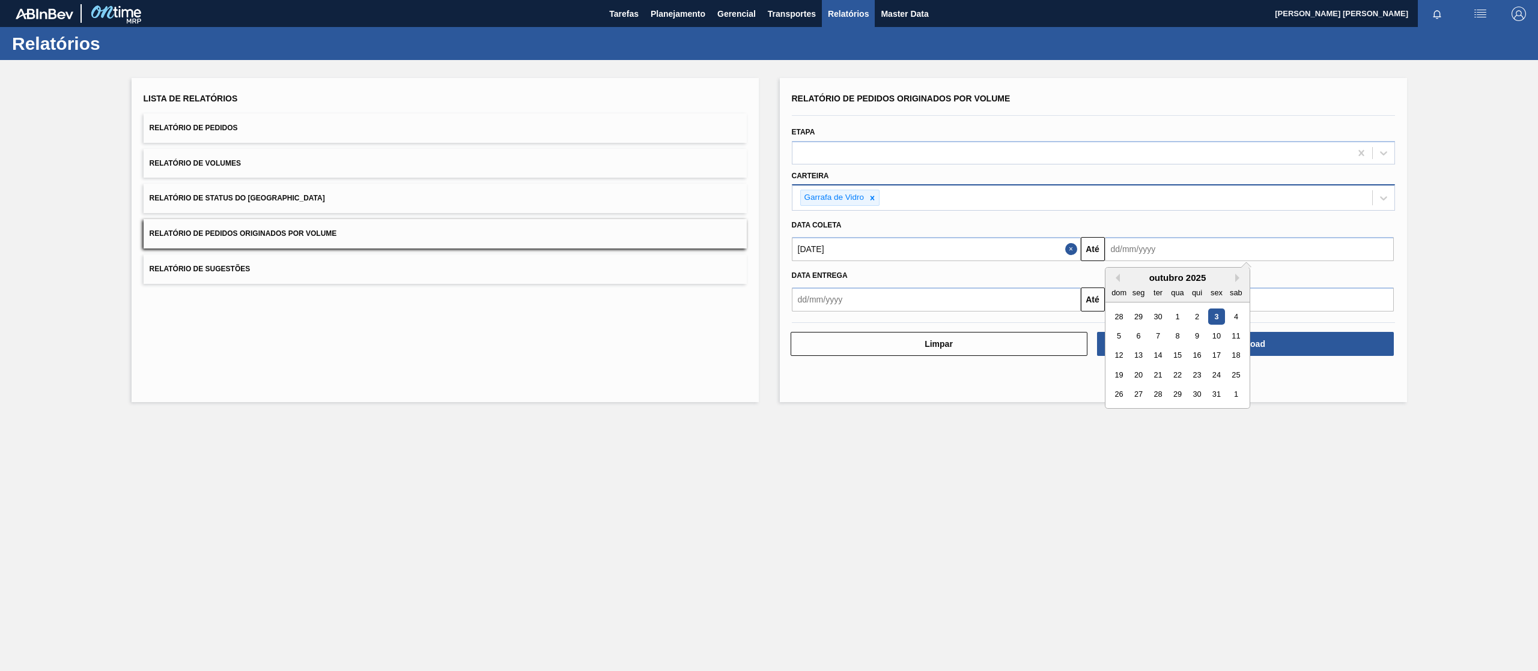
click at [1212, 396] on div "31" at bounding box center [1216, 395] width 16 height 16
type input "[DATE]"
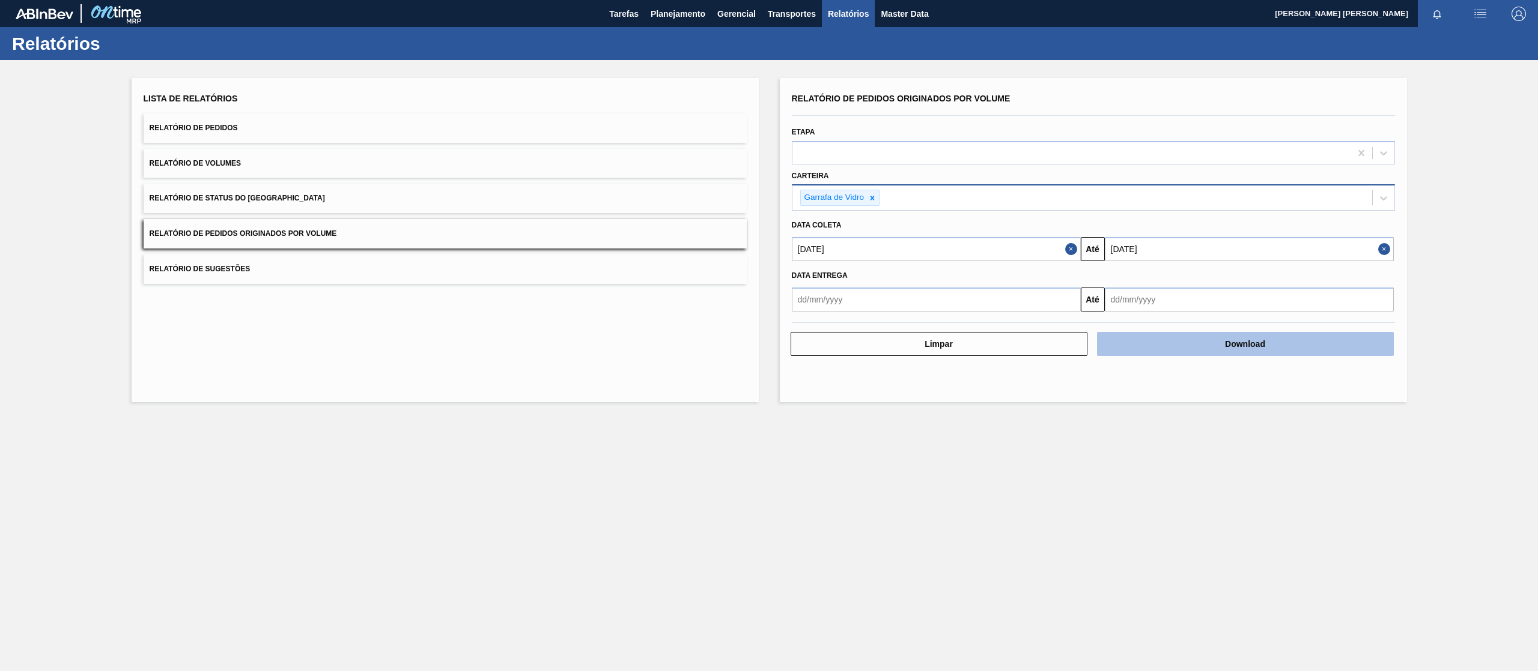
click at [1245, 347] on button "Download" at bounding box center [1245, 344] width 297 height 24
